Goal: Task Accomplishment & Management: Use online tool/utility

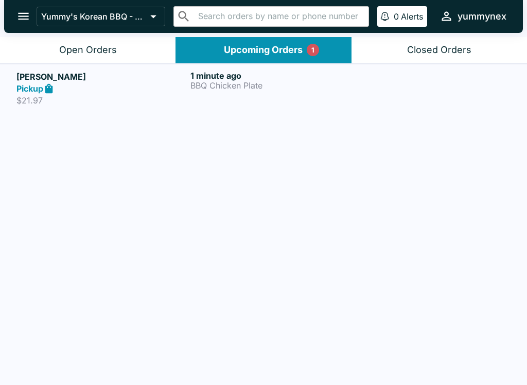
click at [191, 89] on p "BBQ Chicken Plate" at bounding box center [276, 85] width 170 height 9
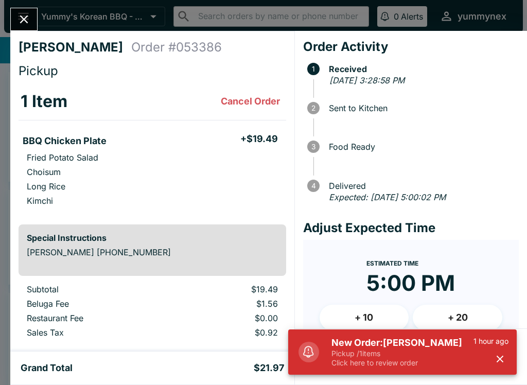
click at [306, 348] on icon at bounding box center [308, 351] width 9 height 9
click at [418, 357] on p "Pickup / 1 items" at bounding box center [403, 353] width 142 height 9
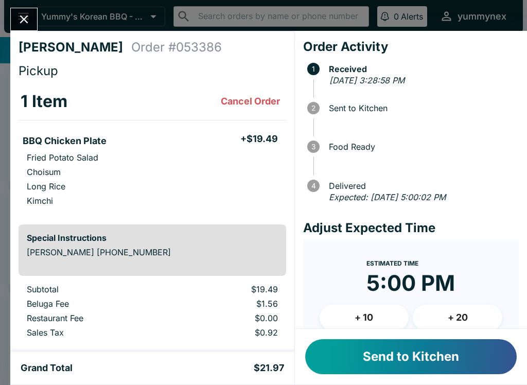
click at [391, 364] on button "Send to Kitchen" at bounding box center [411, 356] width 212 height 35
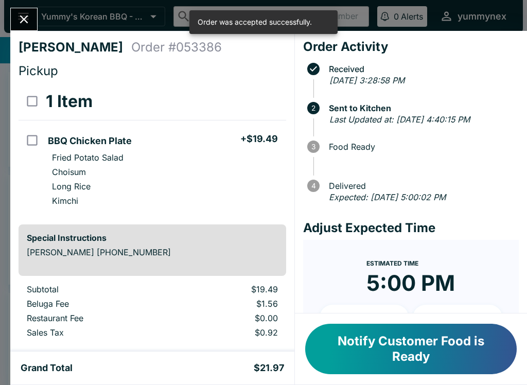
click at [383, 358] on button "Notify Customer Food is Ready" at bounding box center [411, 349] width 212 height 50
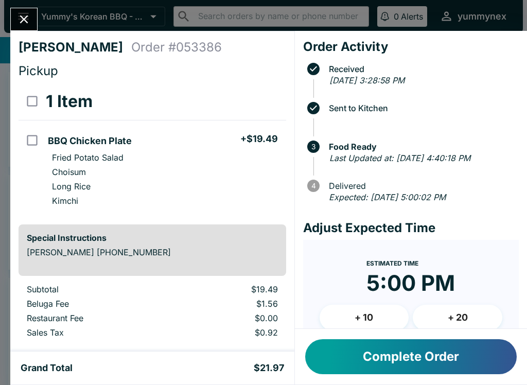
click at [469, 349] on button "Complete Order" at bounding box center [411, 356] width 212 height 35
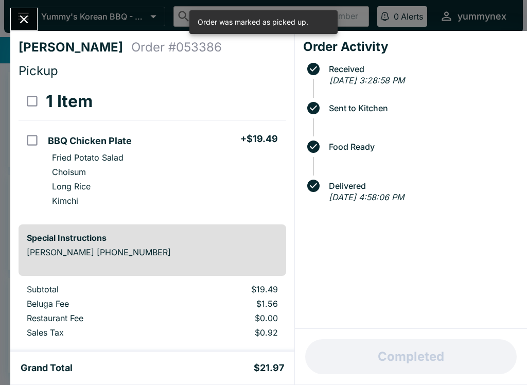
click at [27, 27] on button "Close" at bounding box center [24, 19] width 26 height 22
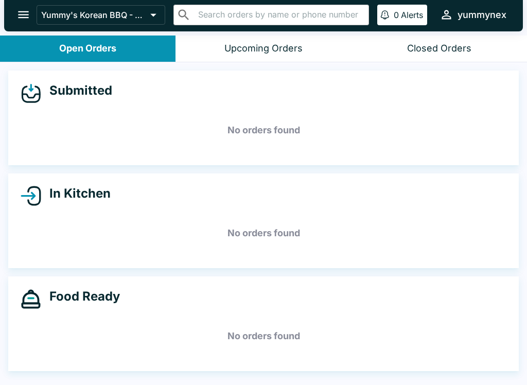
scroll to position [2, 0]
